Goal: Check status: Check status

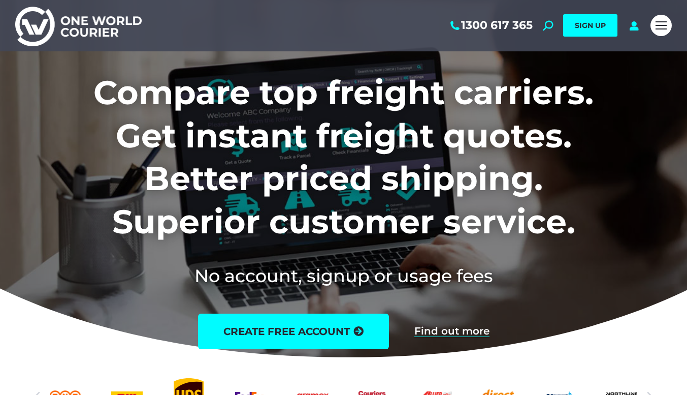
click at [645, 32] on div "1300 617 365 Search: *** SIGN UP Search: ***" at bounding box center [396, 25] width 499 height 51
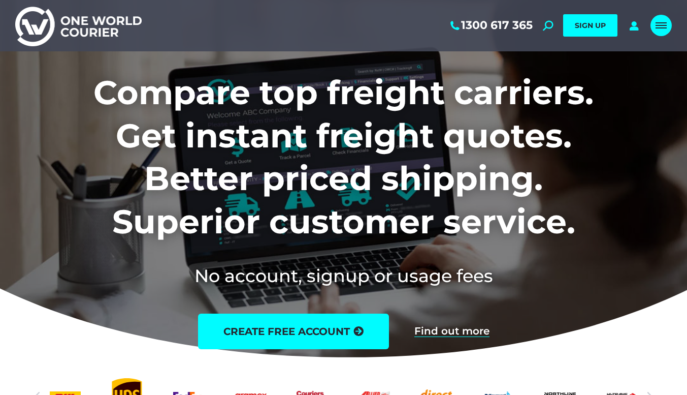
click at [652, 31] on link "Mobile menu icon" at bounding box center [660, 25] width 21 height 21
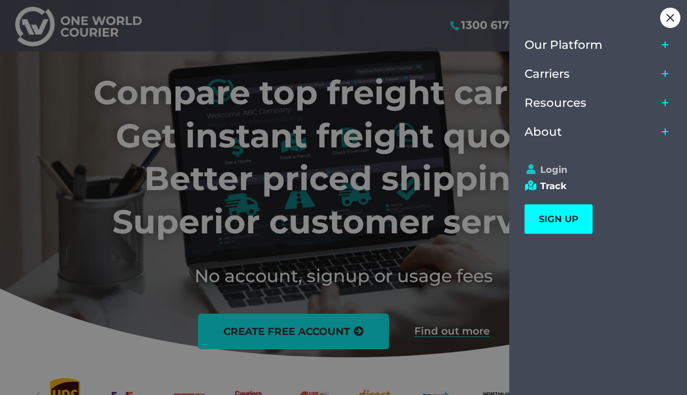
click at [544, 174] on link "Login" at bounding box center [594, 169] width 138 height 11
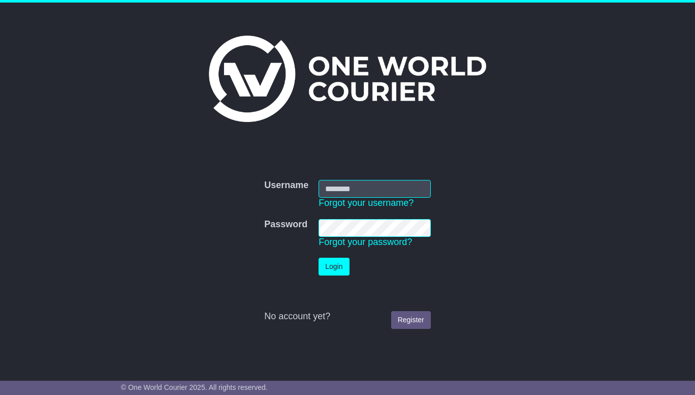
type input "**********"
click at [333, 271] on button "Login" at bounding box center [333, 266] width 30 height 18
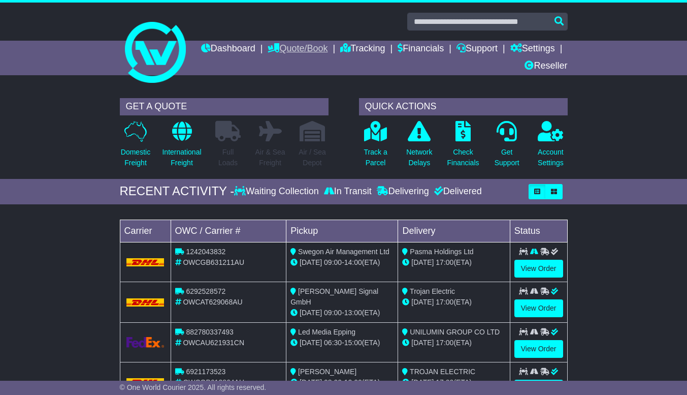
click at [328, 49] on link "Quote/Book" at bounding box center [298, 49] width 60 height 17
click at [255, 46] on link "Dashboard" at bounding box center [228, 49] width 54 height 17
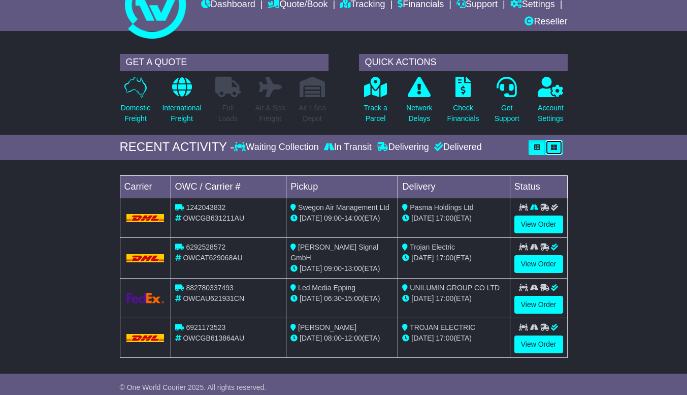
click at [550, 147] on button "button" at bounding box center [553, 147] width 17 height 15
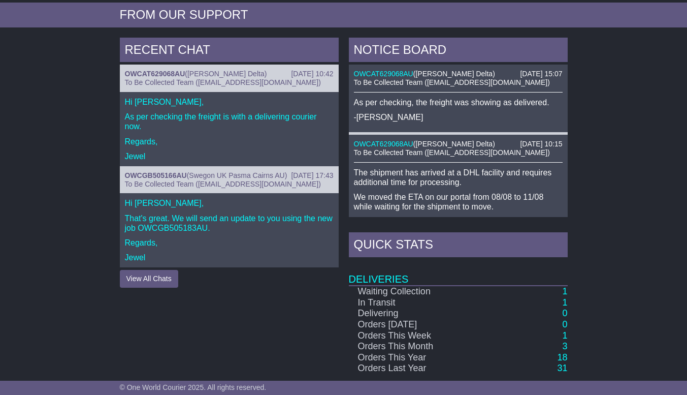
scroll to position [0, 0]
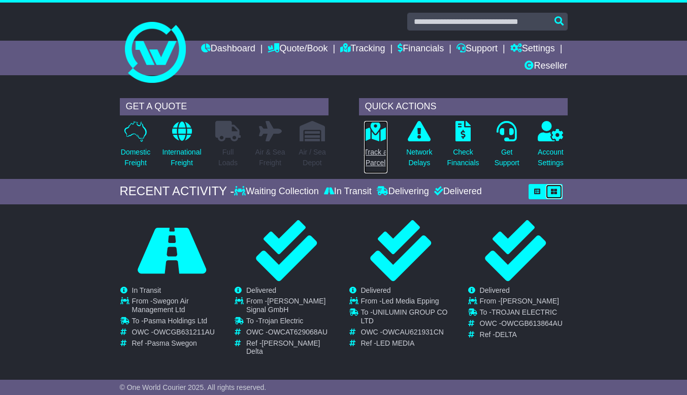
click at [379, 156] on p "Track a Parcel" at bounding box center [375, 157] width 23 height 21
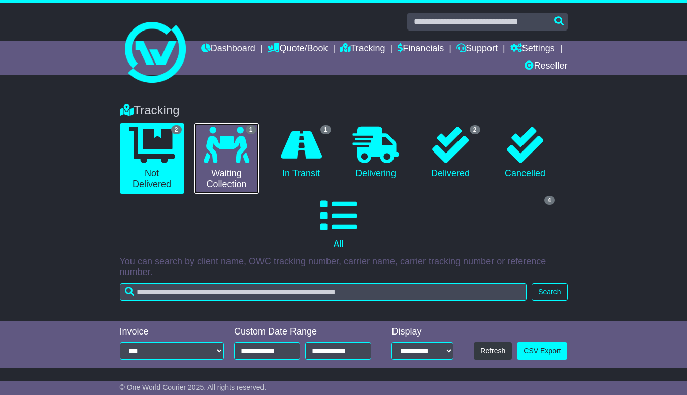
click at [221, 175] on link "1 Waiting Collection" at bounding box center [226, 158] width 64 height 71
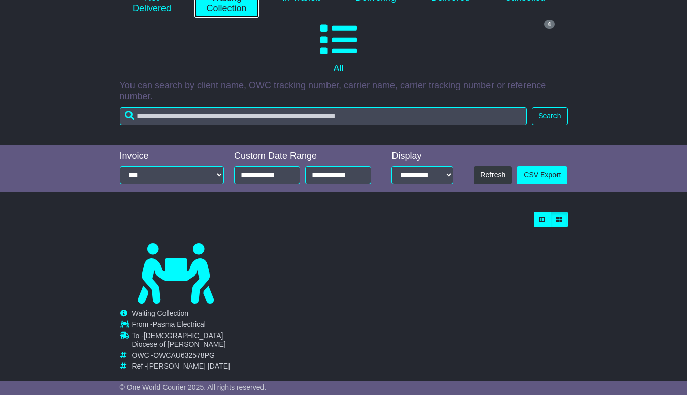
scroll to position [194, 0]
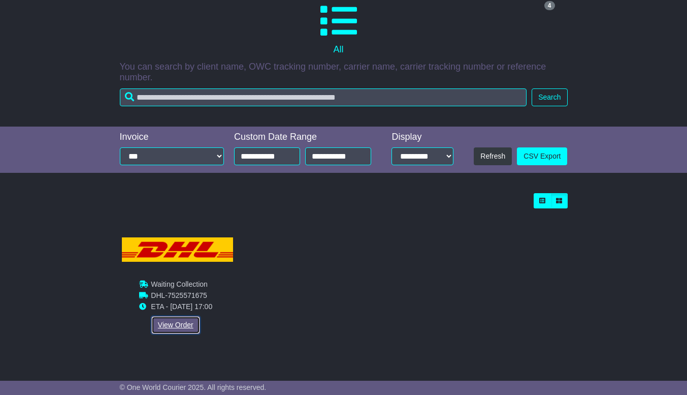
click at [171, 323] on link "View Order" at bounding box center [175, 325] width 49 height 18
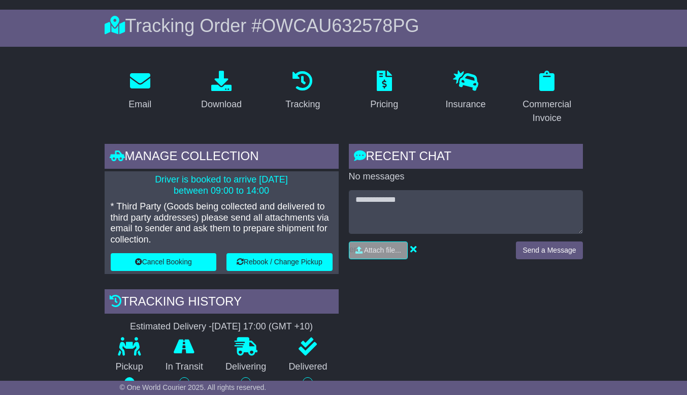
scroll to position [88, 0]
